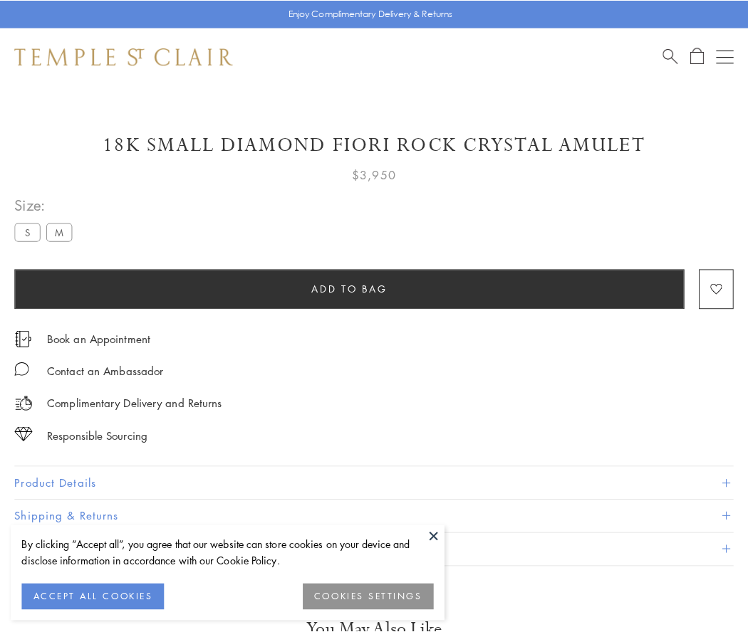
scroll to position [1, 0]
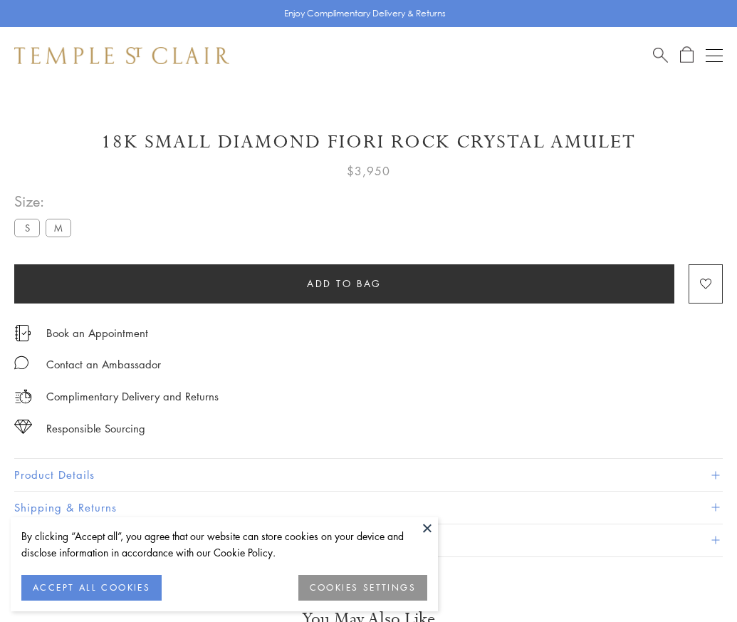
click at [344, 283] on span "Add to bag" at bounding box center [344, 284] width 75 height 16
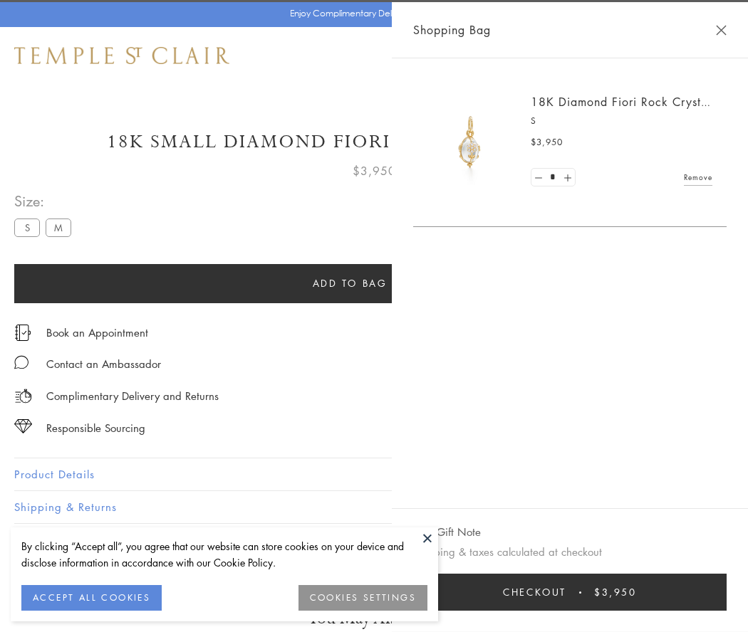
click at [579, 592] on button "Checkout $3,950" at bounding box center [569, 592] width 313 height 37
